Goal: Task Accomplishment & Management: Use online tool/utility

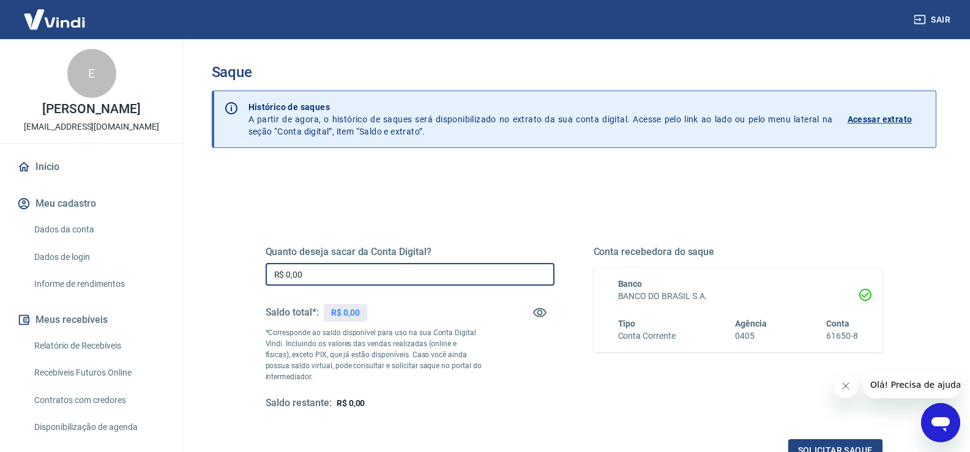
click at [334, 274] on input "R$ 0,00" at bounding box center [410, 274] width 289 height 23
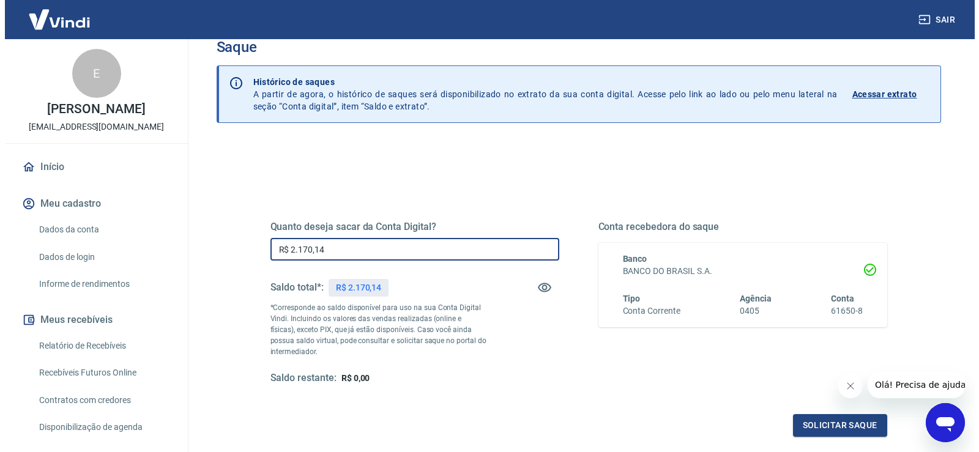
scroll to position [61, 0]
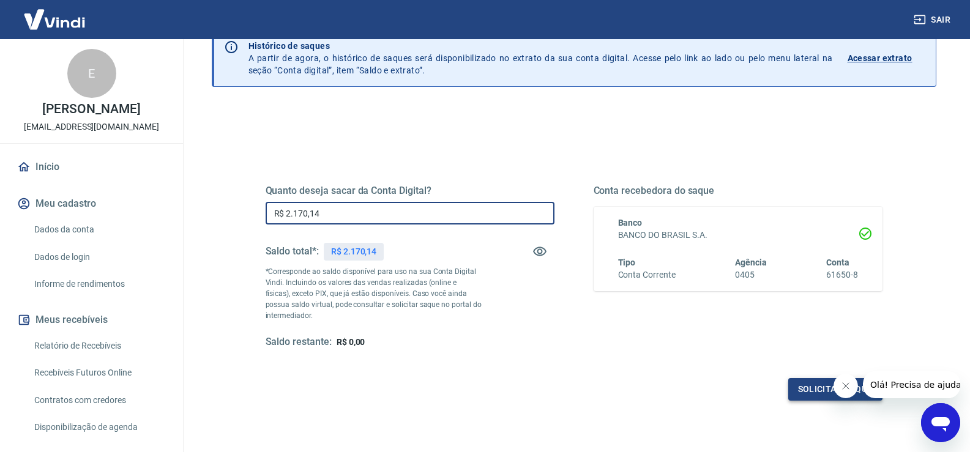
type input "R$ 2.170,14"
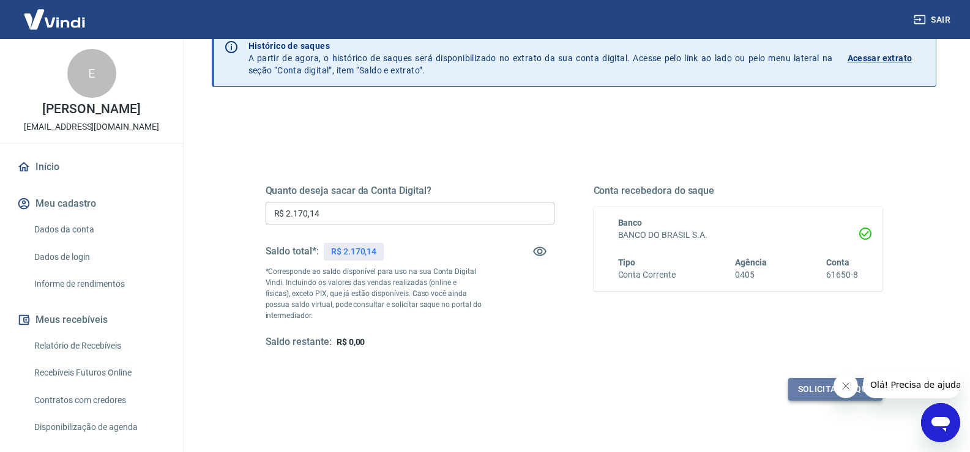
click at [804, 390] on button "Solicitar saque" at bounding box center [835, 389] width 94 height 23
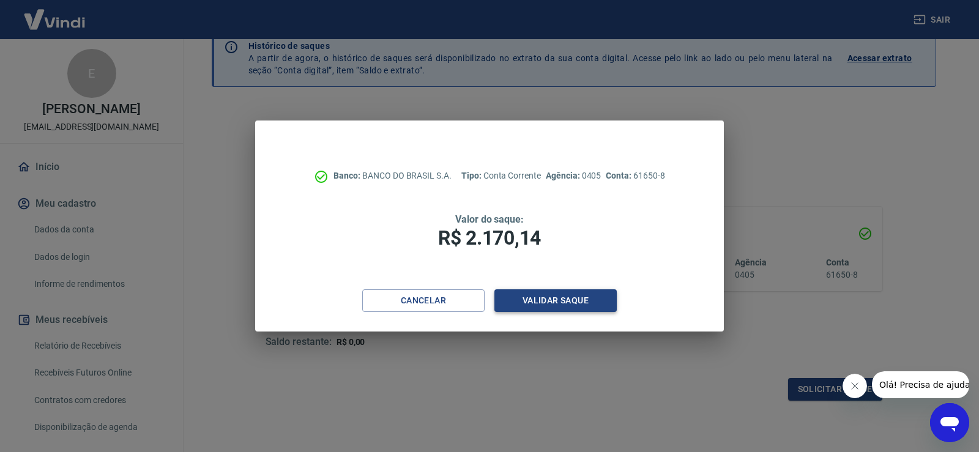
click at [557, 298] on button "Validar saque" at bounding box center [556, 301] width 122 height 23
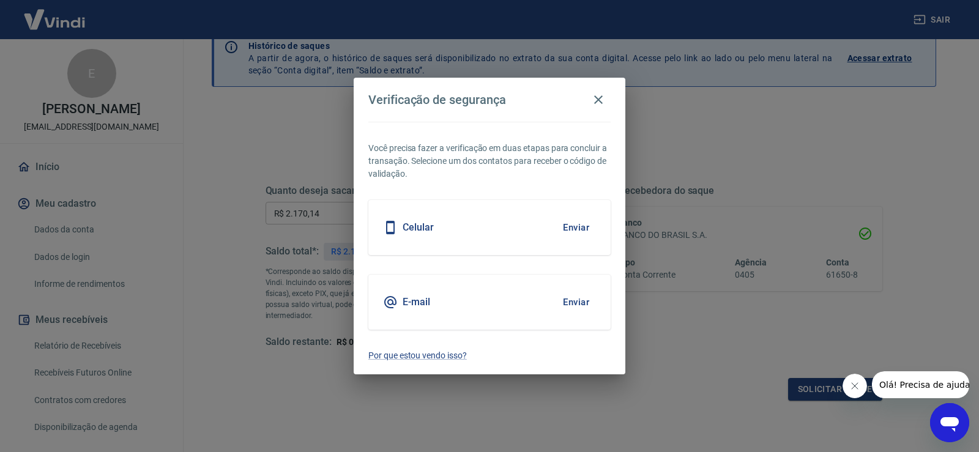
click at [576, 228] on button "Enviar" at bounding box center [576, 228] width 40 height 26
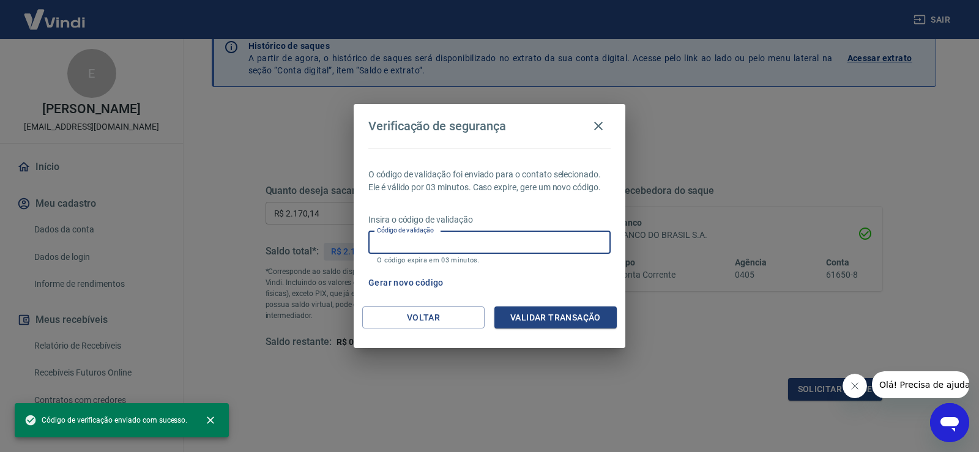
click at [567, 234] on input "Código de validação" at bounding box center [489, 242] width 242 height 23
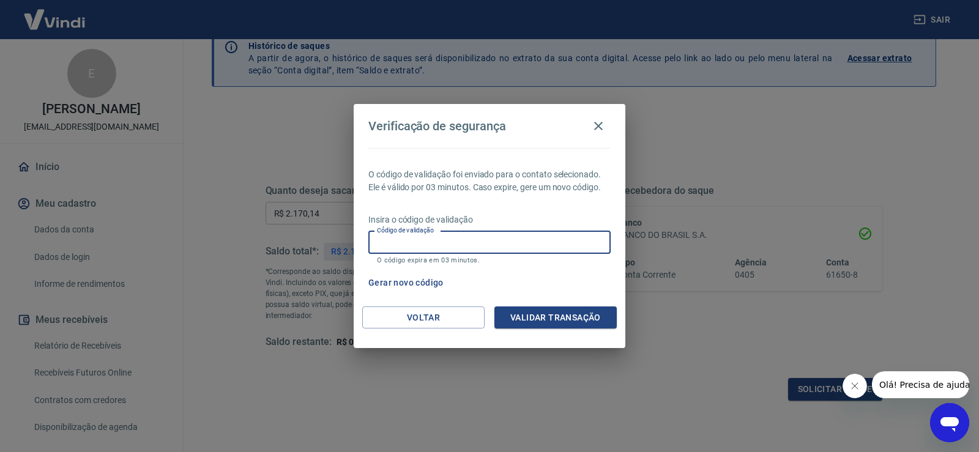
click at [463, 249] on input "Código de validação" at bounding box center [489, 242] width 242 height 23
type input "172958"
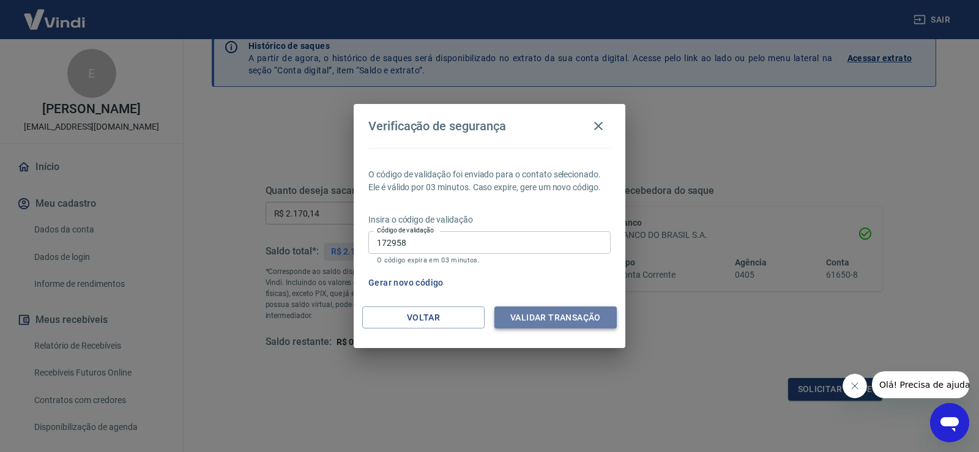
click at [556, 318] on button "Validar transação" at bounding box center [556, 318] width 122 height 23
